Goal: Task Accomplishment & Management: Use online tool/utility

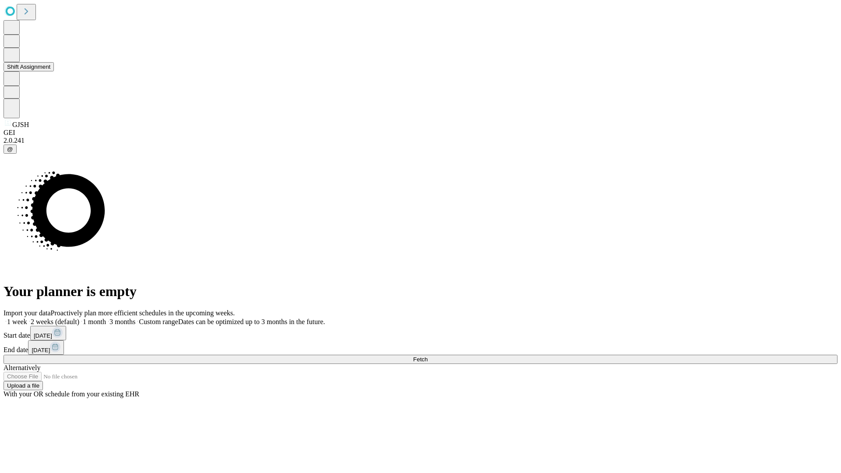
click at [54, 71] on button "Shift Assignment" at bounding box center [29, 66] width 50 height 9
